Goal: Navigation & Orientation: Find specific page/section

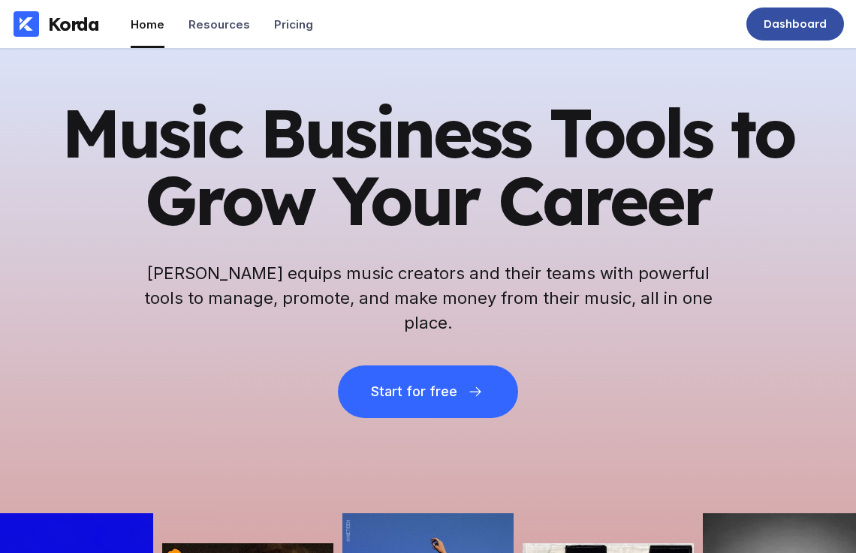
click at [775, 15] on div "Dashboard" at bounding box center [796, 24] width 98 height 33
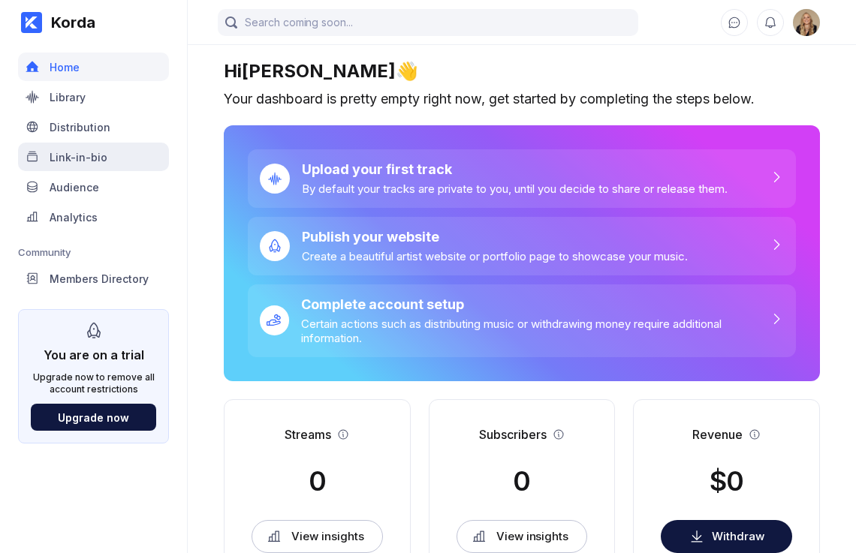
click at [99, 144] on div "Link-in-bio" at bounding box center [93, 157] width 151 height 29
